Goal: Task Accomplishment & Management: Use online tool/utility

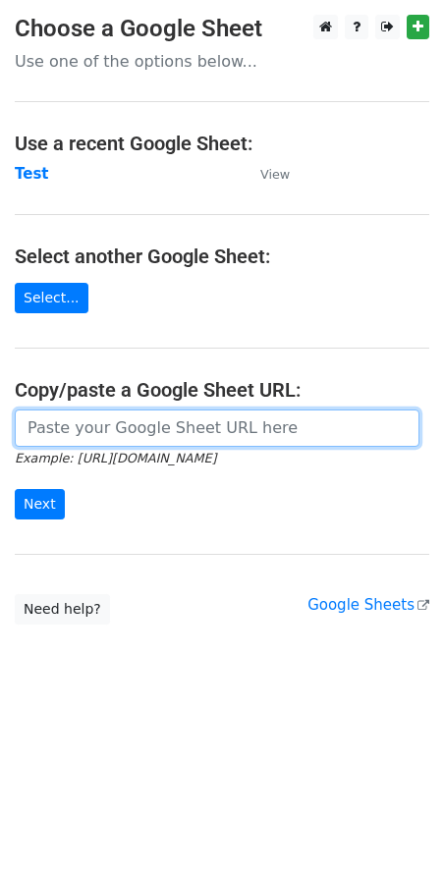
click at [144, 425] on input "url" at bounding box center [217, 428] width 405 height 37
paste input "[URL][DOMAIN_NAME]"
type input "[URL][DOMAIN_NAME]"
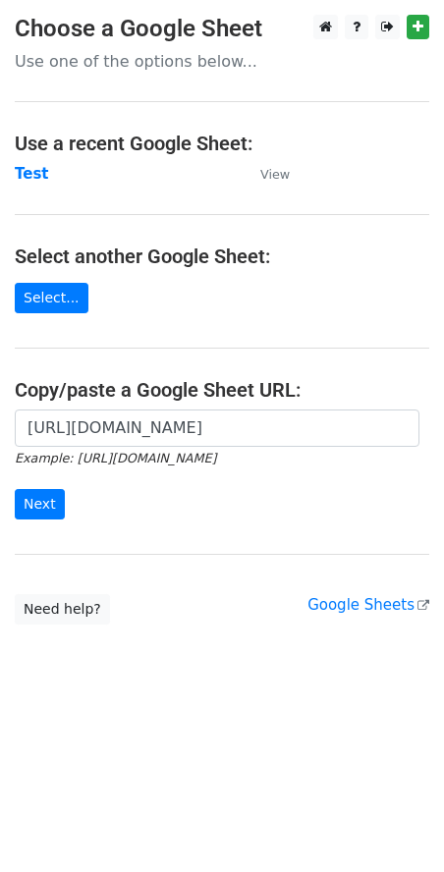
scroll to position [0, 0]
click at [217, 750] on html "Choose a Google Sheet Use one of the options below... Use a recent Google Sheet…" at bounding box center [222, 436] width 444 height 872
click at [42, 499] on input "Next" at bounding box center [40, 504] width 50 height 30
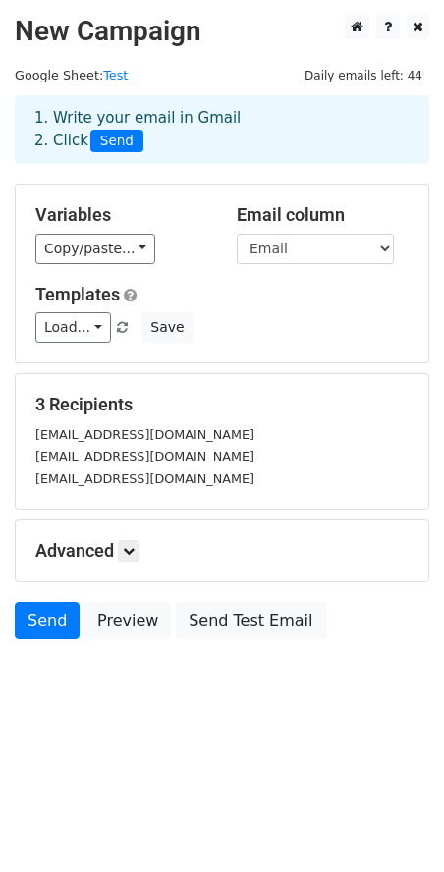
click at [58, 738] on html "New Campaign Daily emails left: 44 Google Sheet: Test 1. Write your email in Gm…" at bounding box center [222, 436] width 444 height 872
click at [54, 619] on link "Send" at bounding box center [47, 620] width 65 height 37
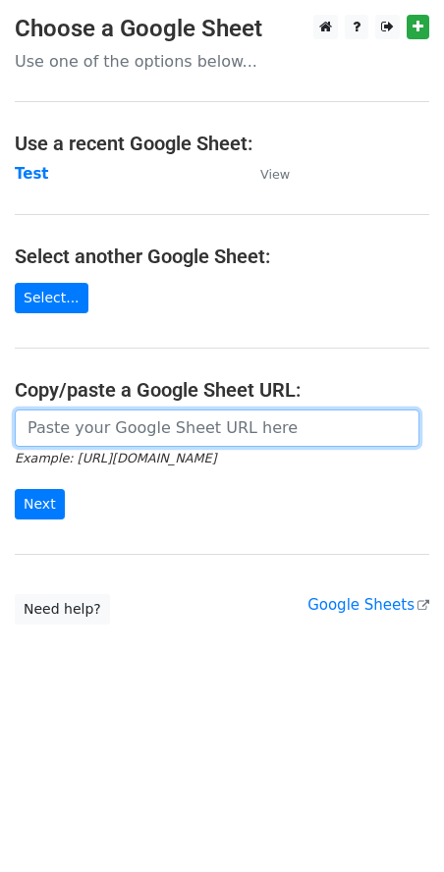
click at [128, 425] on input "url" at bounding box center [217, 428] width 405 height 37
paste input "[URL][DOMAIN_NAME]"
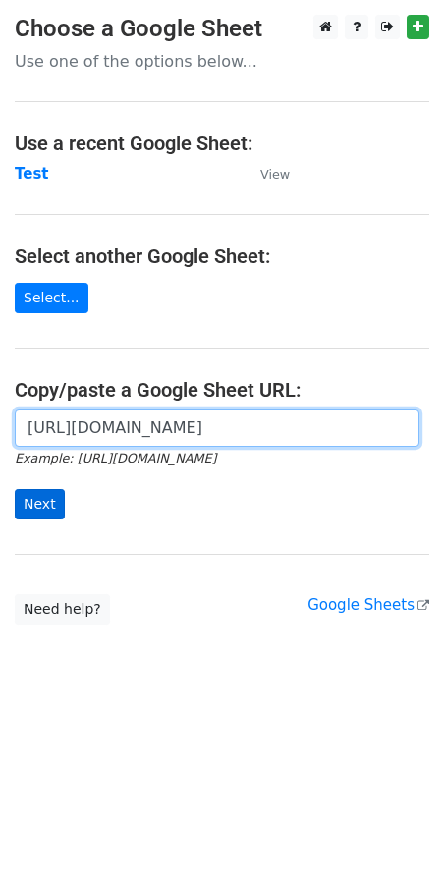
type input "[URL][DOMAIN_NAME]"
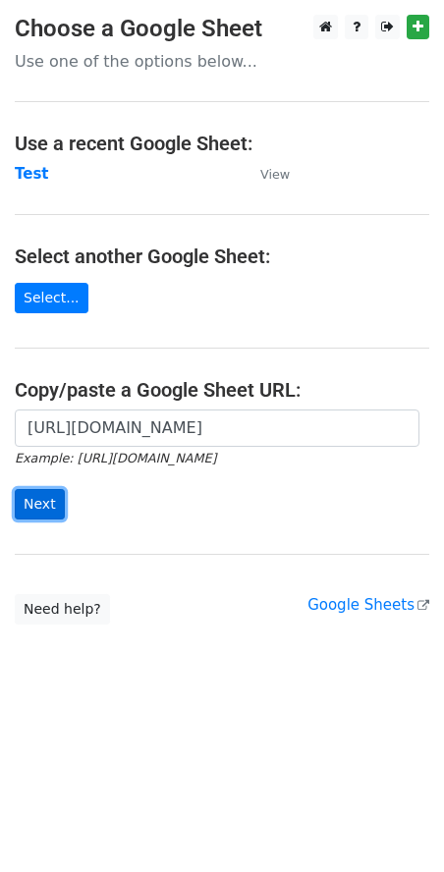
scroll to position [0, 0]
click at [46, 507] on input "Next" at bounding box center [40, 504] width 50 height 30
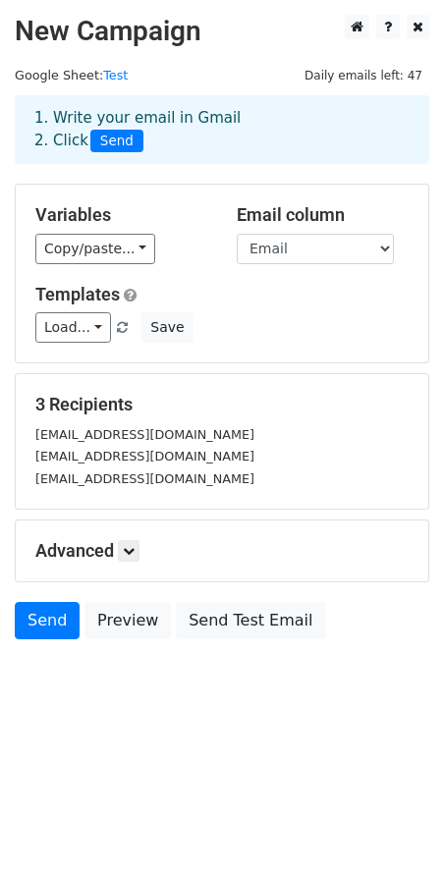
click at [112, 736] on html "New Campaign Daily emails left: 47 Google Sheet: Test 1. Write your email in Gm…" at bounding box center [222, 436] width 444 height 872
click at [36, 619] on link "Send" at bounding box center [47, 620] width 65 height 37
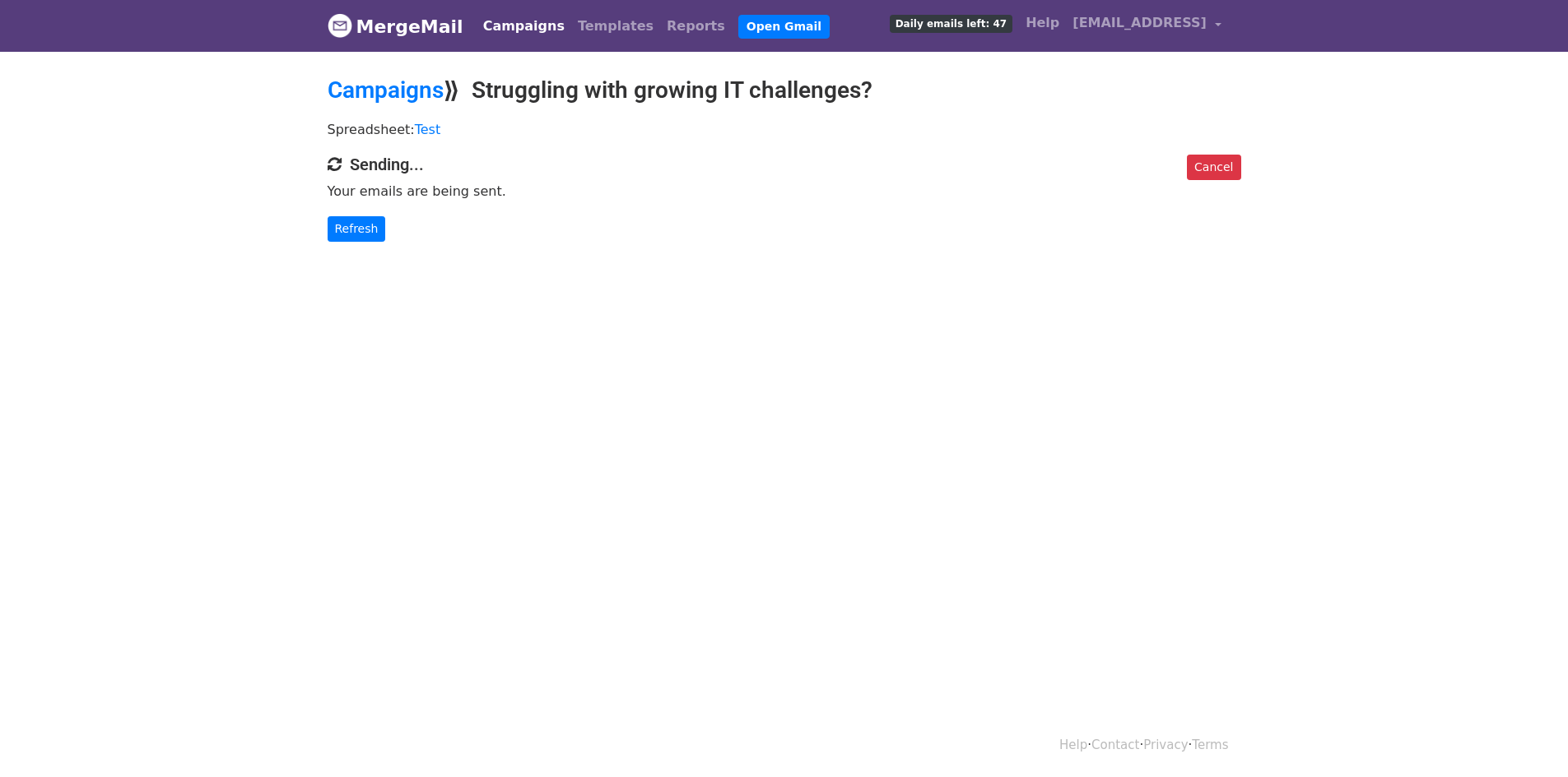
click at [570, 587] on html "MergeMail Campaigns Templates Reports Open Gmail Daily emails left: 47 Help agr…" at bounding box center [784, 388] width 1568 height 777
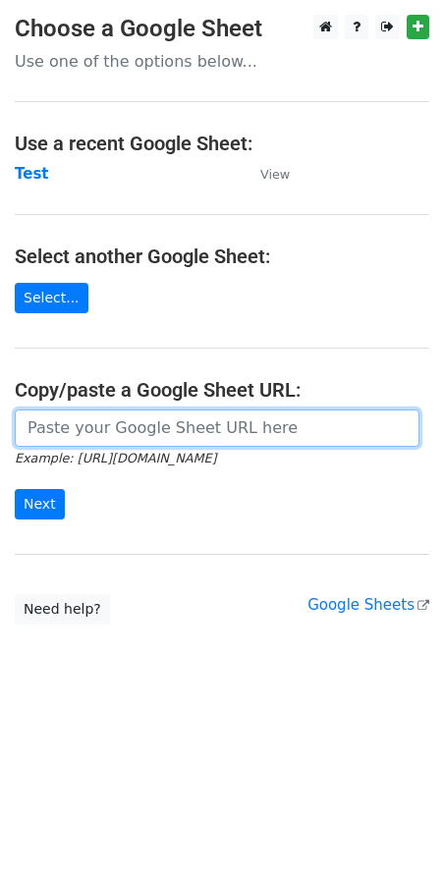
click at [103, 436] on input "url" at bounding box center [217, 428] width 405 height 37
paste input "[URL][DOMAIN_NAME]"
type input "[URL][DOMAIN_NAME]"
paste input "https://docs.google.com/spreadsheets/d/1SQgmYTlgX5WTPoX3TwovUjmcJ2lusBHFpEyh2Lz…"
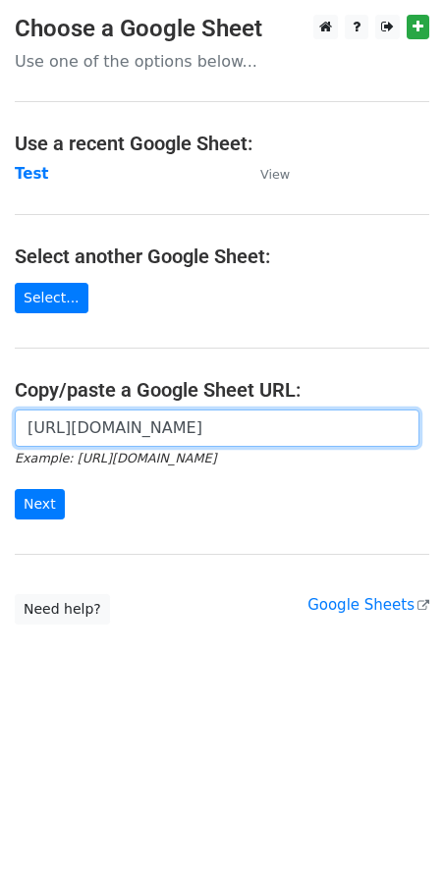
type input "https://docs.google.com/spreadsheets/d/1SQgmYTlgX5WTPoX3TwovUjmcJ2lusBHFpEyh2Lz…"
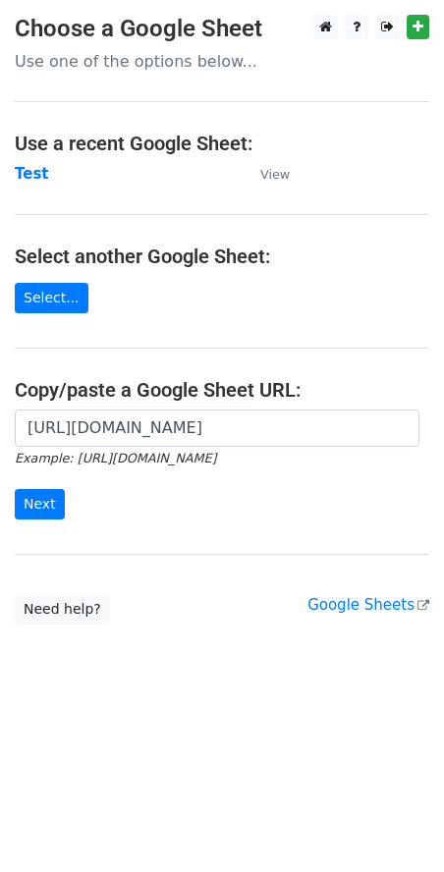
scroll to position [0, 0]
drag, startPoint x: 43, startPoint y: 512, endPoint x: 62, endPoint y: 527, distance: 23.8
click at [62, 527] on div "https://docs.google.com/spreadsheets/d/1SQgmYTlgX5WTPoX3TwovUjmcJ2lusBHFpEyh2Lz…" at bounding box center [222, 475] width 444 height 130
click at [60, 507] on input "Next" at bounding box center [40, 504] width 50 height 30
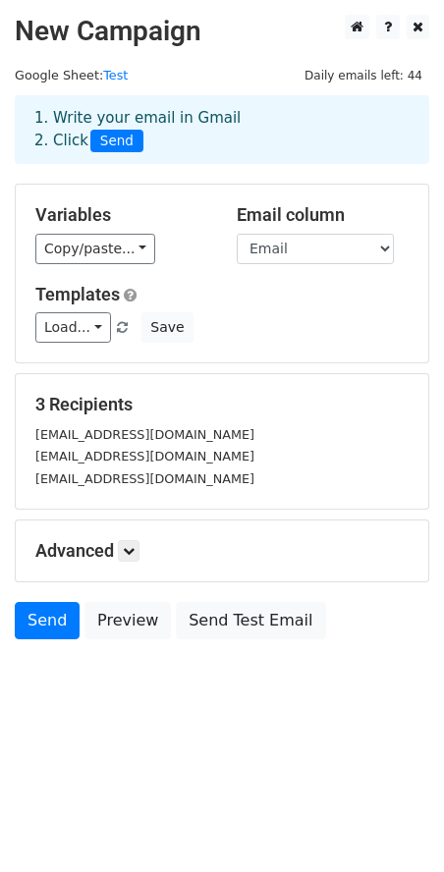
click at [207, 726] on body "New Campaign Daily emails left: 44 Google Sheet: Test 1. Write your email in Gm…" at bounding box center [222, 371] width 444 height 713
click at [37, 625] on link "Send" at bounding box center [47, 620] width 65 height 37
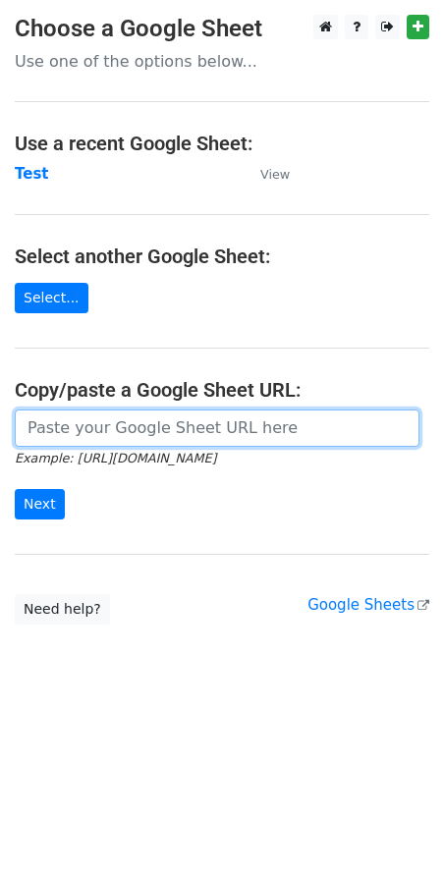
click at [91, 432] on input "url" at bounding box center [217, 428] width 405 height 37
paste input "[URL][DOMAIN_NAME]"
type input "https://docs.google.com/spreadsheets/d/1IoXYzSf95lR8WHOR74aVNypdbsOiRbusg9eAn0e…"
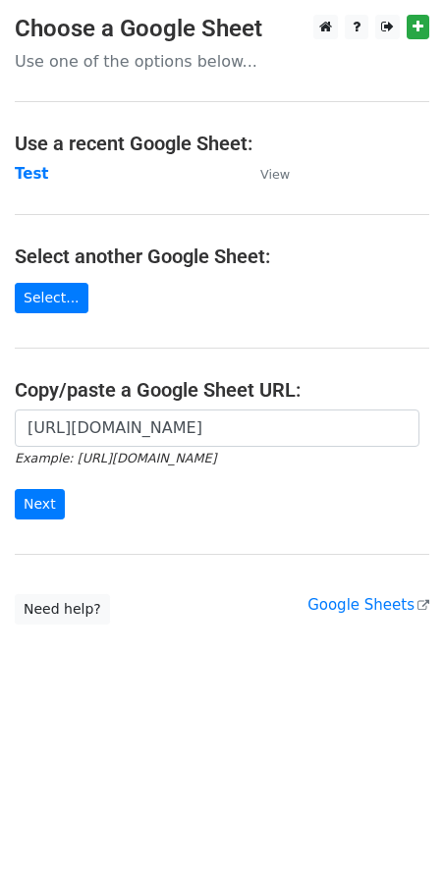
scroll to position [0, 0]
click at [160, 545] on main "Choose a Google Sheet Use one of the options below... Use a recent Google Sheet…" at bounding box center [222, 320] width 444 height 610
click at [190, 671] on body "Choose a Google Sheet Use one of the options below... Use a recent Google Sheet…" at bounding box center [222, 359] width 444 height 689
click at [37, 505] on input "Next" at bounding box center [40, 504] width 50 height 30
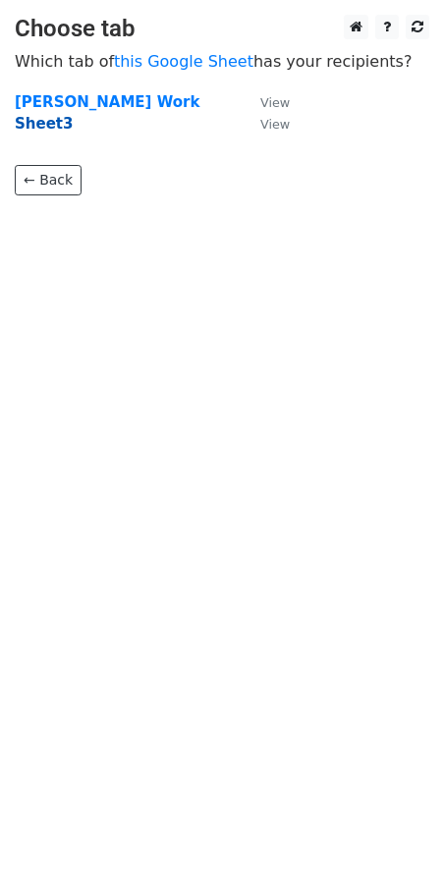
click at [46, 116] on strong "Sheet3" at bounding box center [44, 124] width 58 height 18
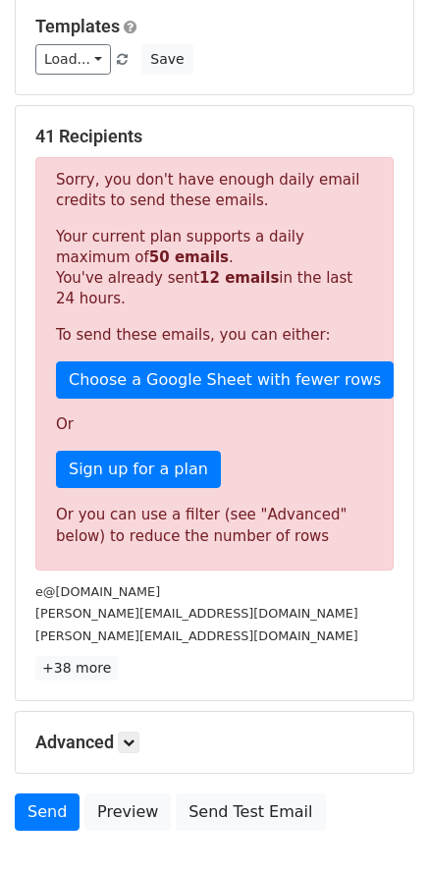
scroll to position [196, 0]
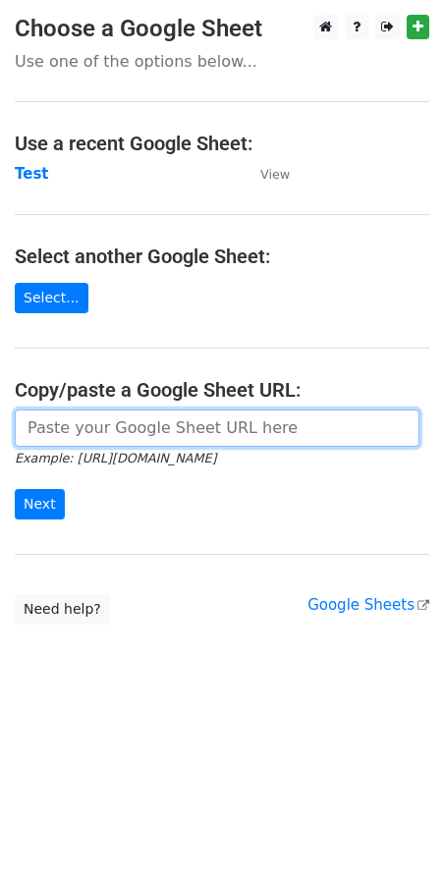
click at [136, 437] on input "url" at bounding box center [217, 428] width 405 height 37
paste input "[URL][DOMAIN_NAME]"
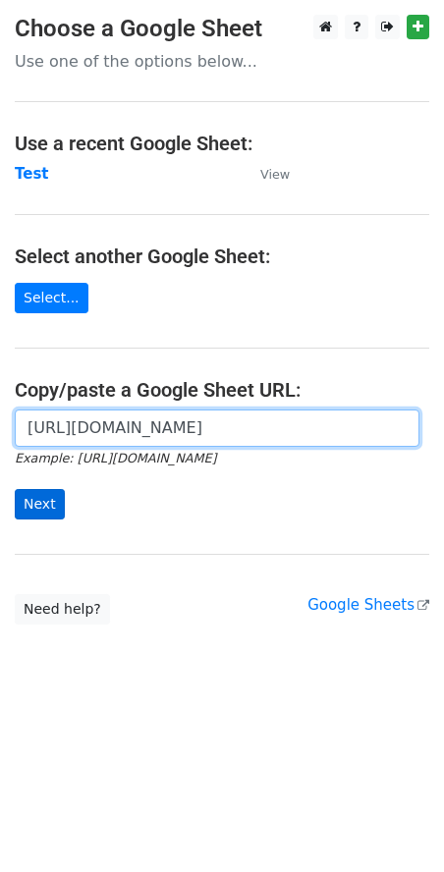
type input "[URL][DOMAIN_NAME]"
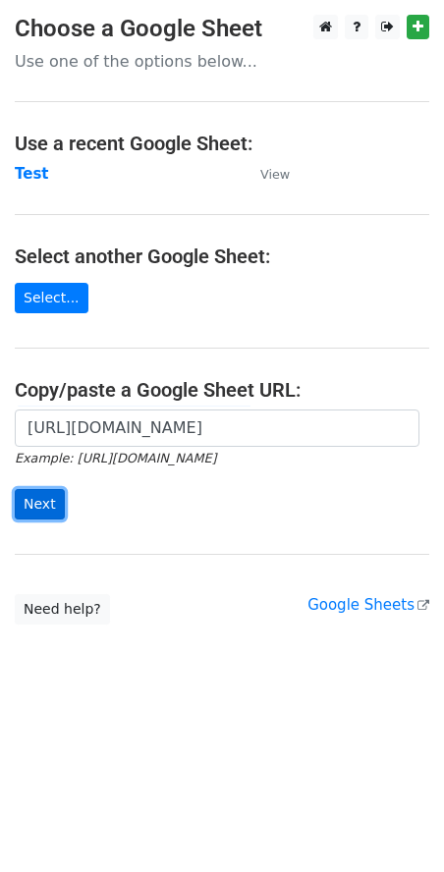
scroll to position [0, 0]
click at [47, 510] on input "Next" at bounding box center [40, 504] width 50 height 30
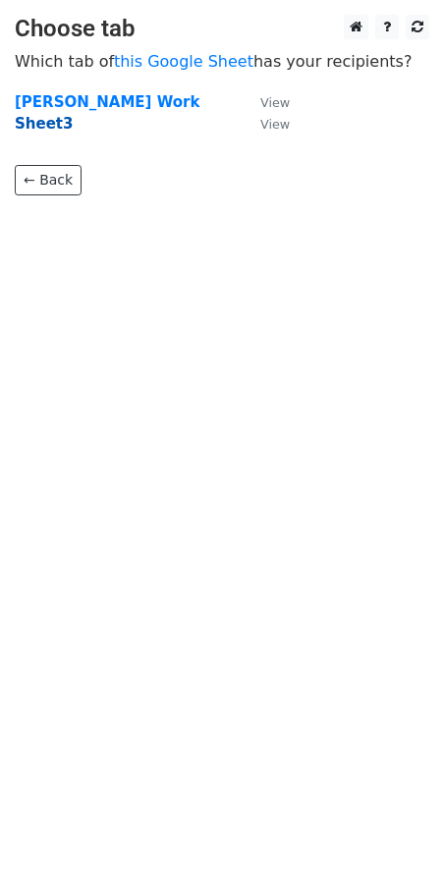
click at [48, 125] on strong "Sheet3" at bounding box center [44, 124] width 58 height 18
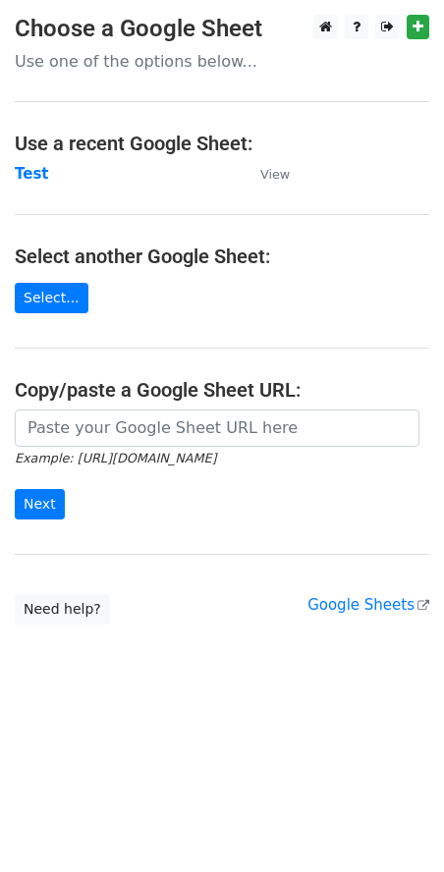
click at [216, 449] on icon "Example: [URL][DOMAIN_NAME]" at bounding box center [115, 458] width 201 height 18
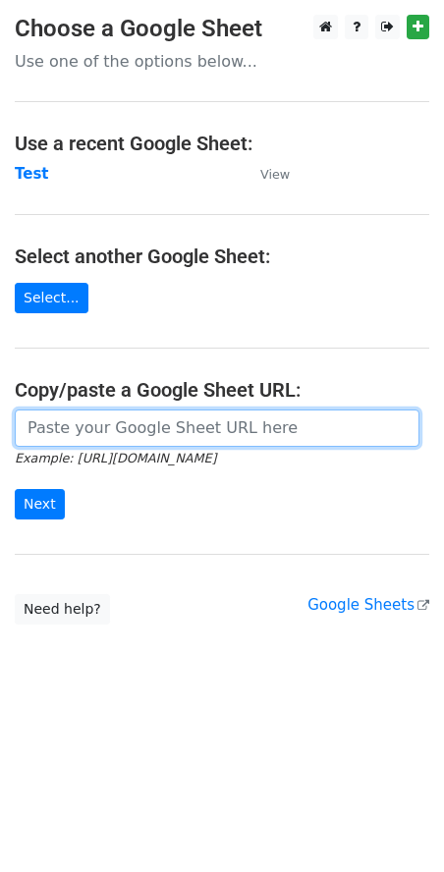
click at [256, 434] on input "url" at bounding box center [217, 428] width 405 height 37
paste input "https://docs.google.com/spreadsheets/d/1IoXYzSf95lR8WHOR74aVNypdbsOiRbusg9eAn0e…"
type input "https://docs.google.com/spreadsheets/d/1IoXYzSf95lR8WHOR74aVNypdbsOiRbusg9eAn0e…"
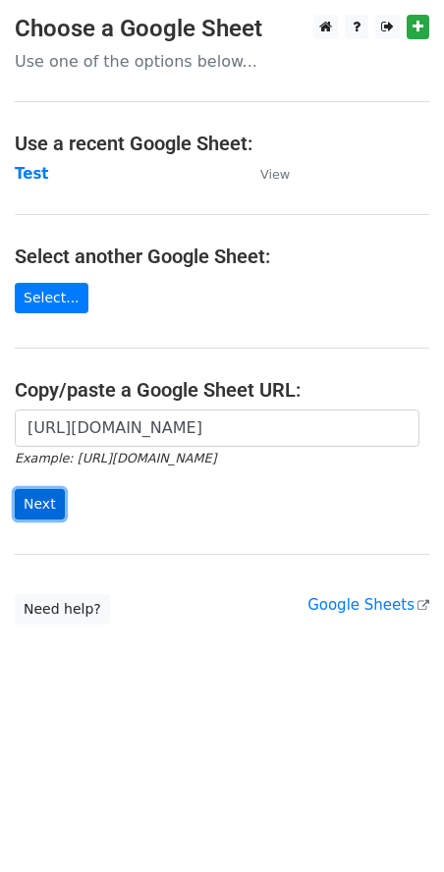
click at [45, 505] on input "Next" at bounding box center [40, 504] width 50 height 30
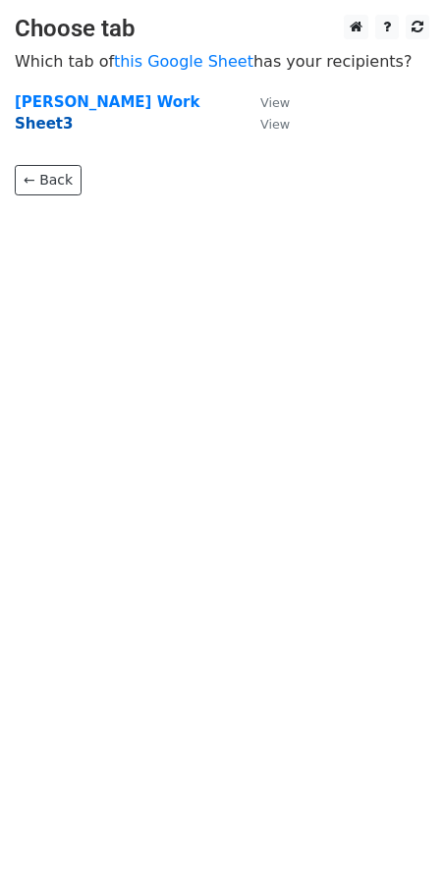
click at [44, 117] on strong "Sheet3" at bounding box center [44, 124] width 58 height 18
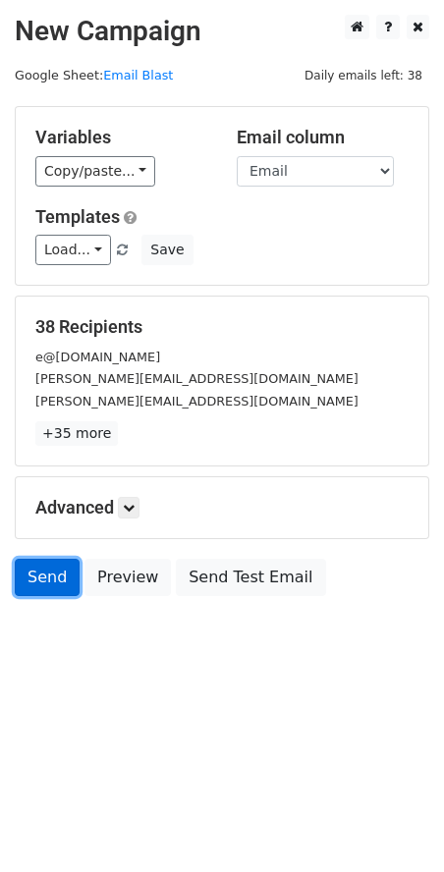
click at [42, 580] on link "Send" at bounding box center [47, 577] width 65 height 37
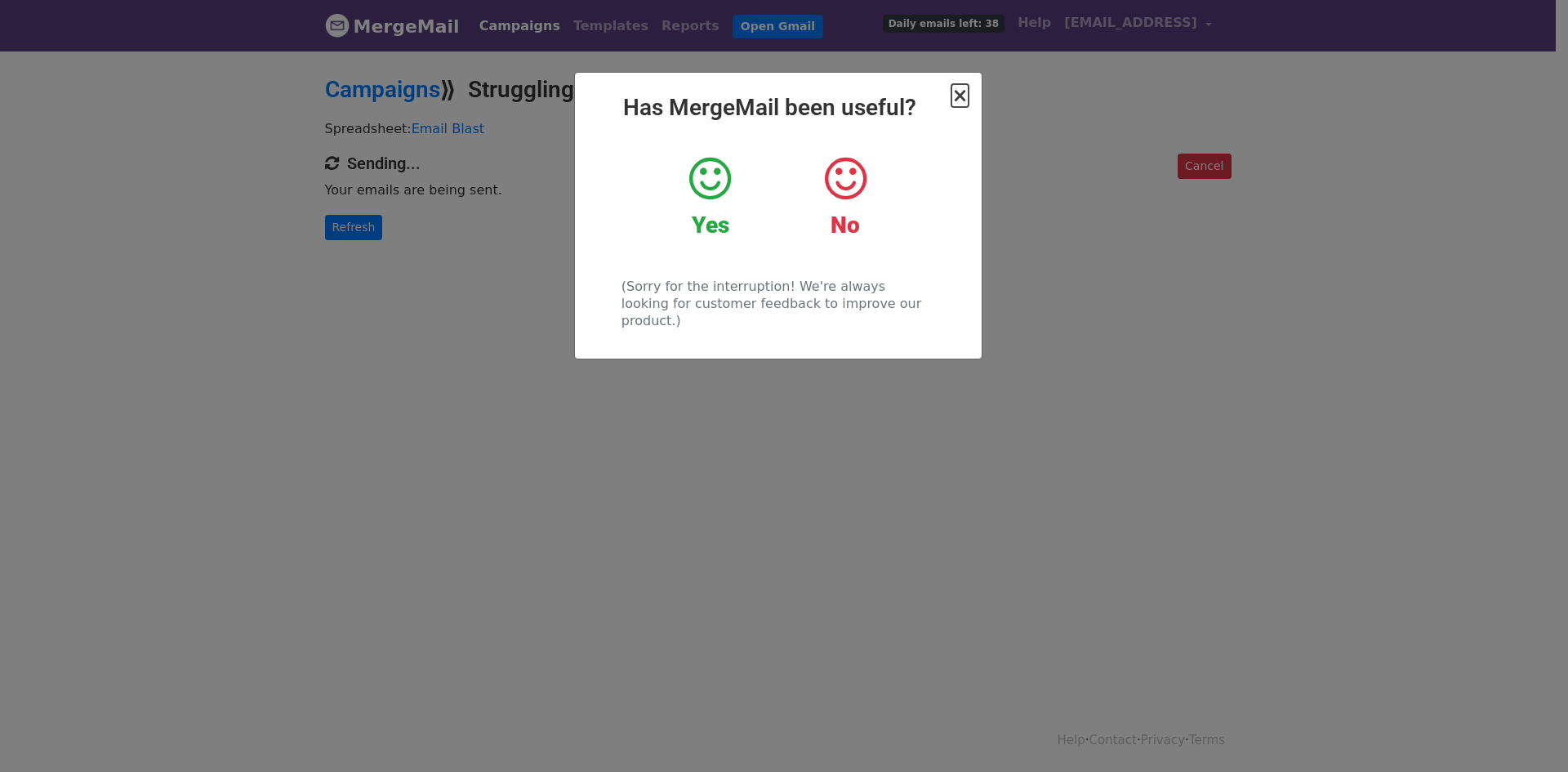
click at [964, 95] on span "×" at bounding box center [960, 96] width 17 height 23
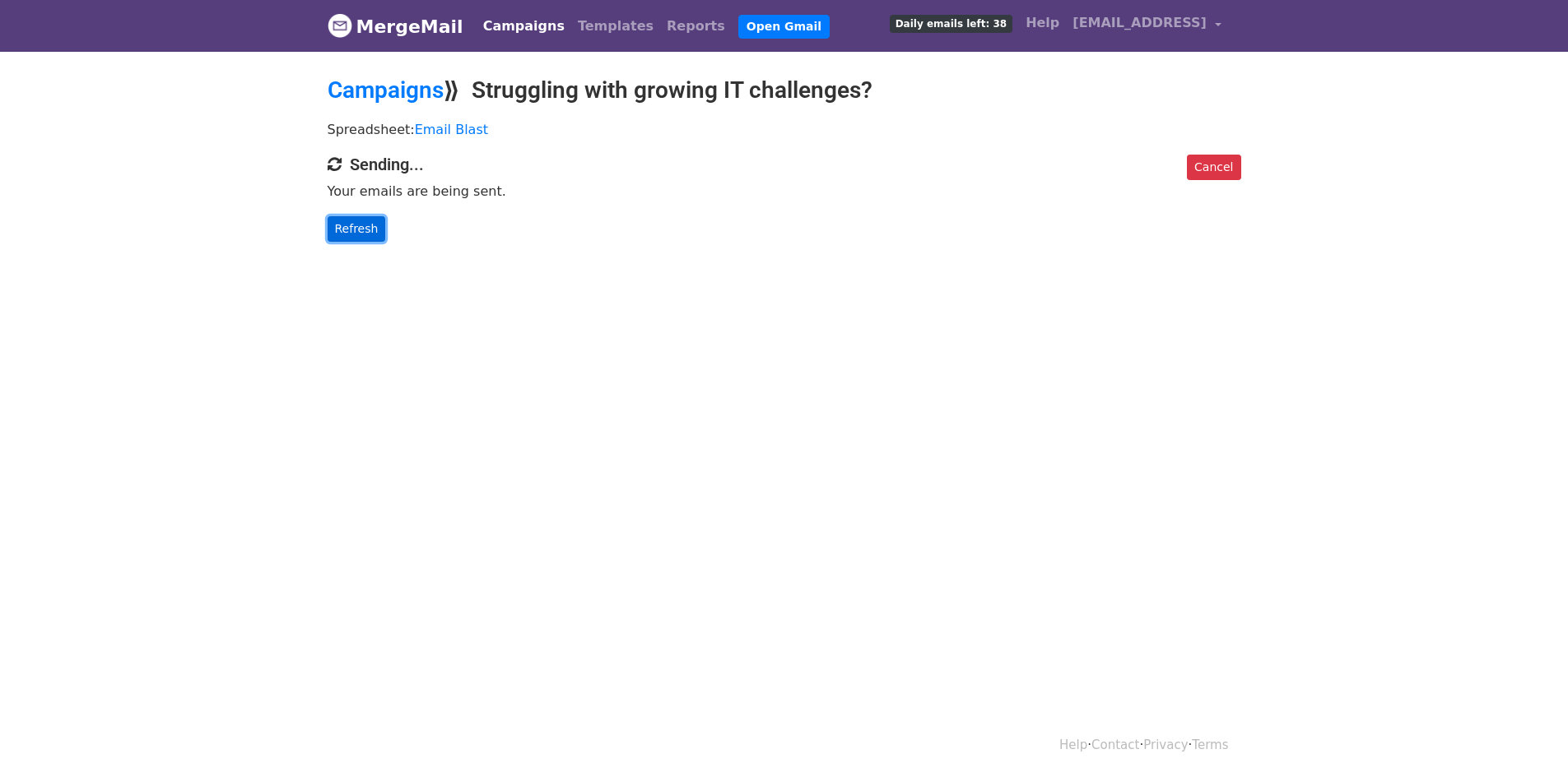
click at [351, 225] on link "Refresh" at bounding box center [357, 229] width 59 height 25
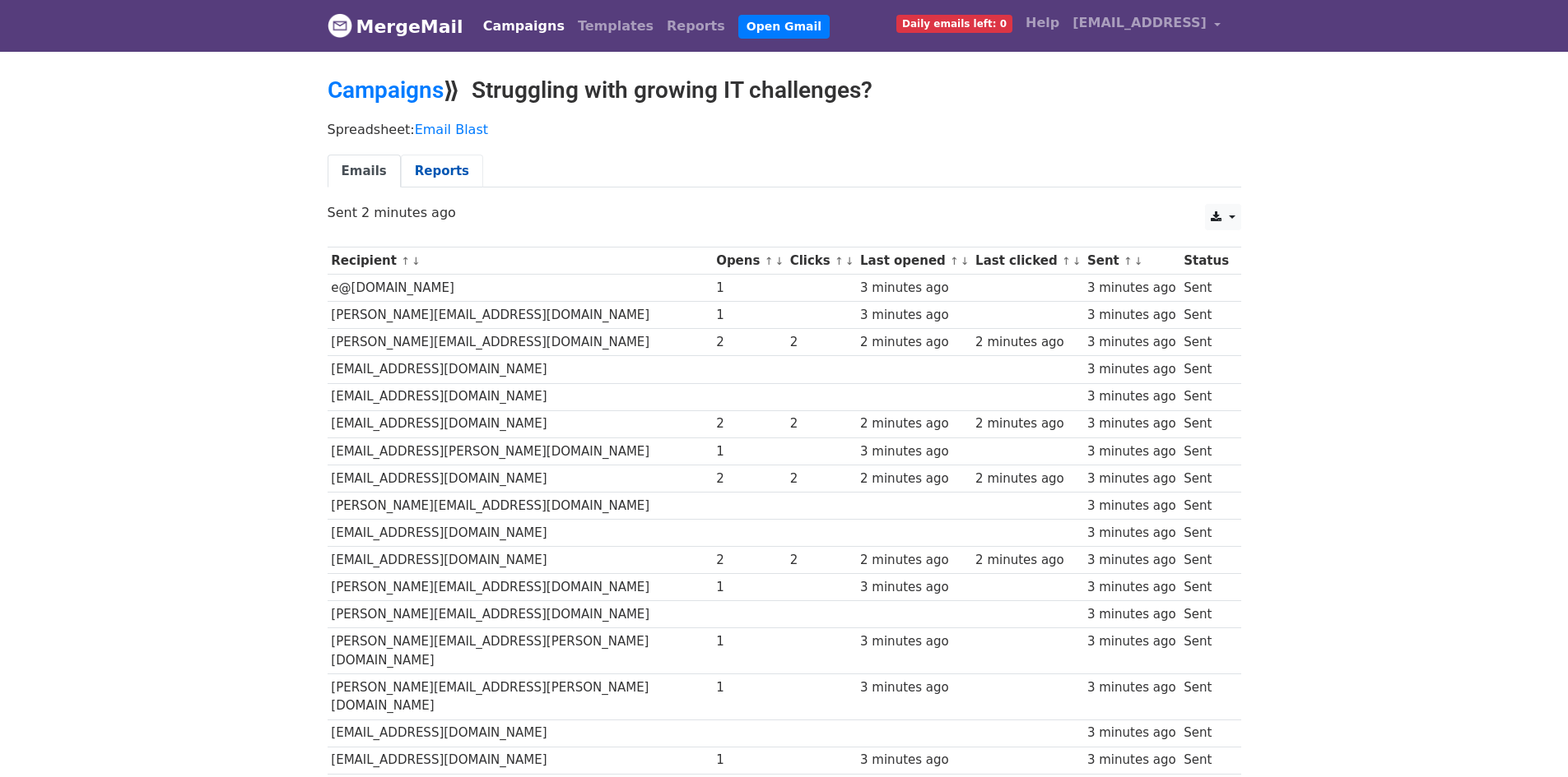
click at [443, 175] on link "Reports" at bounding box center [441, 172] width 82 height 33
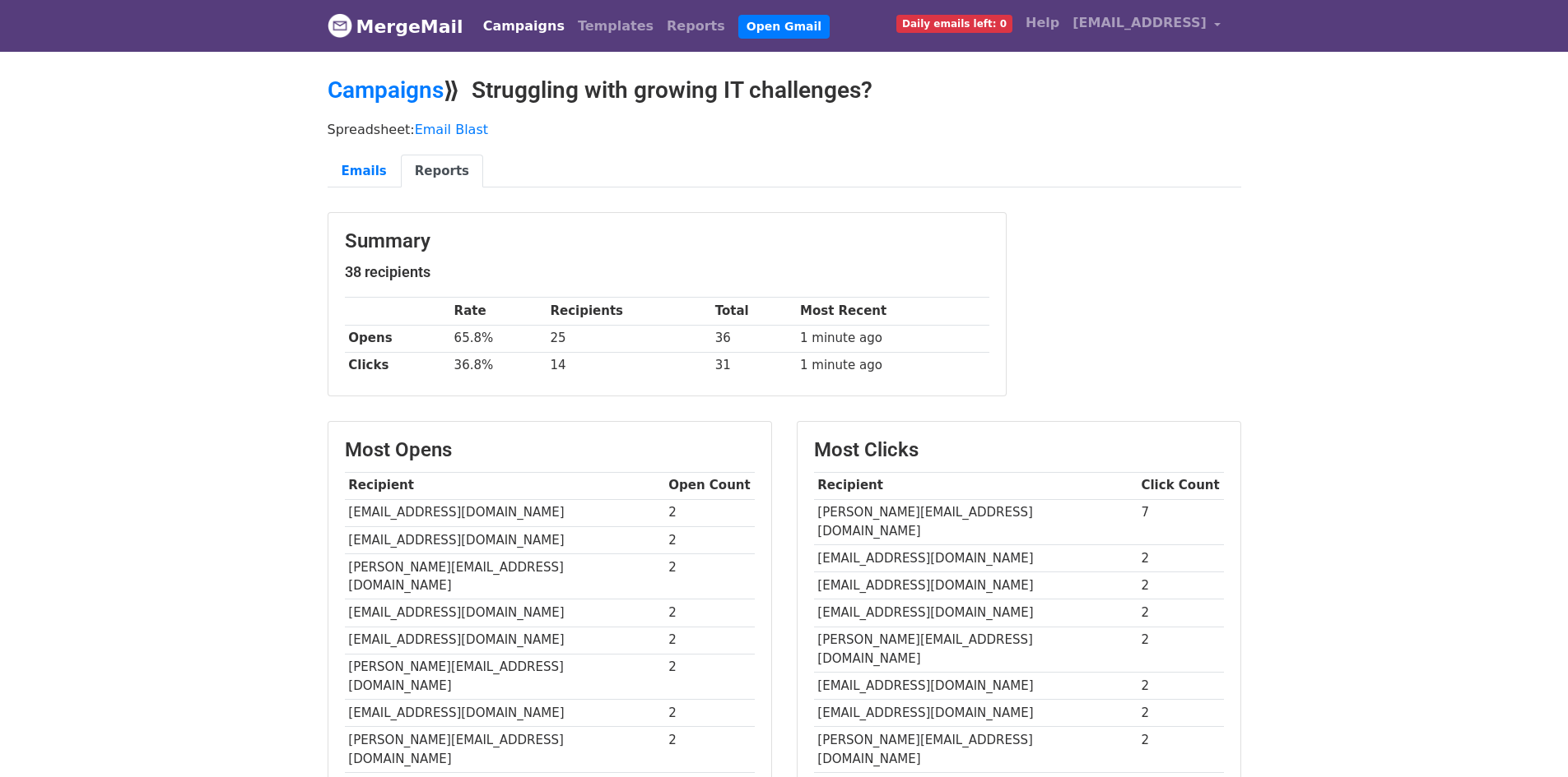
click at [1380, 329] on body "MergeMail Campaigns Templates Reports Open Gmail Daily emails left: 0 Help [EMA…" at bounding box center [784, 668] width 1568 height 1337
